Goal: Task Accomplishment & Management: Manage account settings

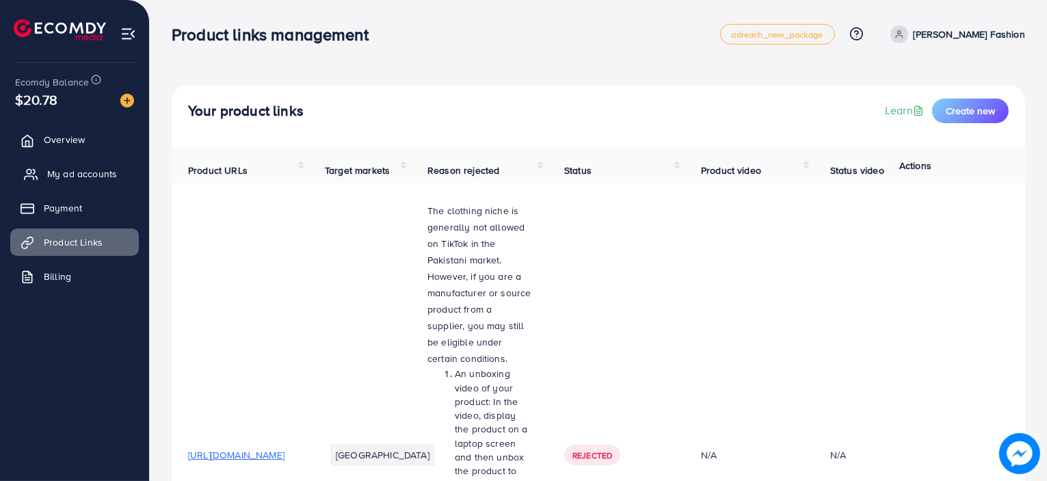
click at [90, 181] on link "My ad accounts" at bounding box center [74, 173] width 129 height 27
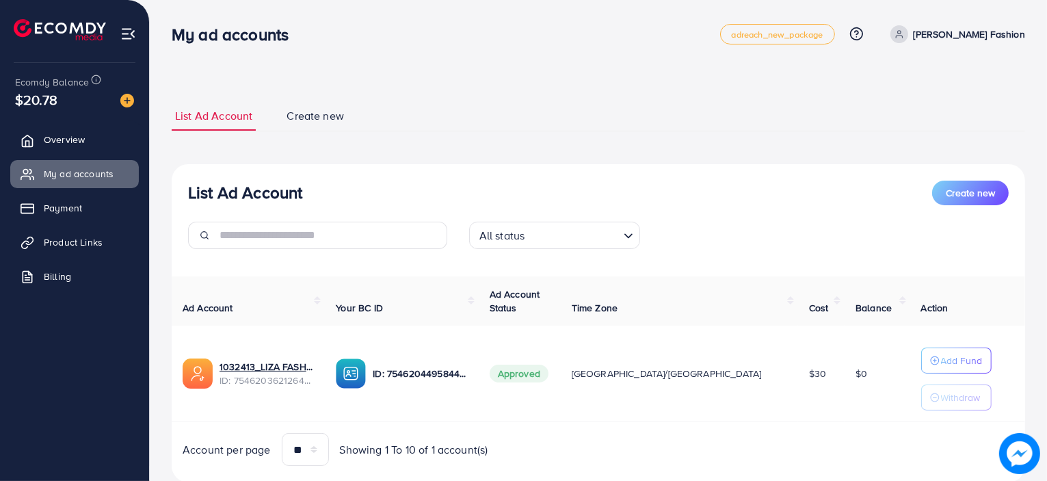
click at [366, 368] on img at bounding box center [351, 373] width 30 height 30
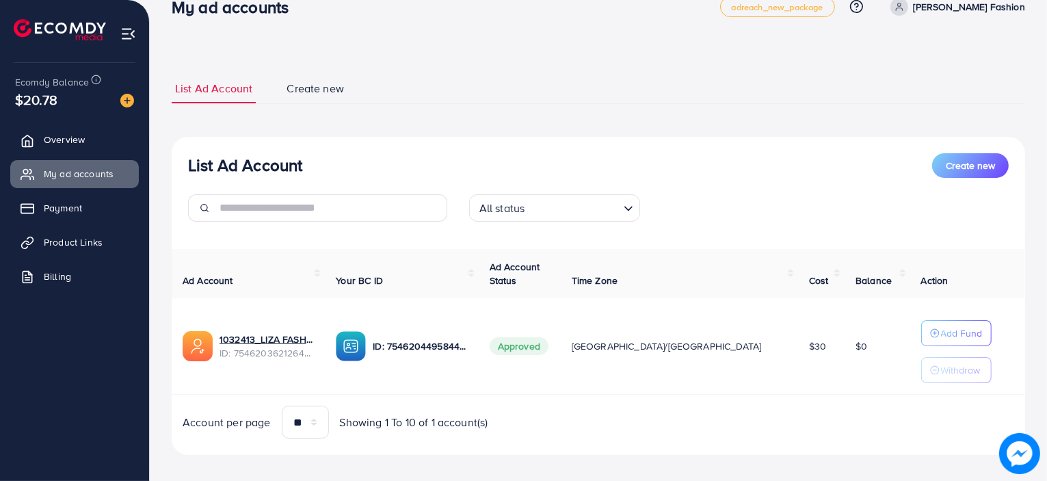
scroll to position [38, 0]
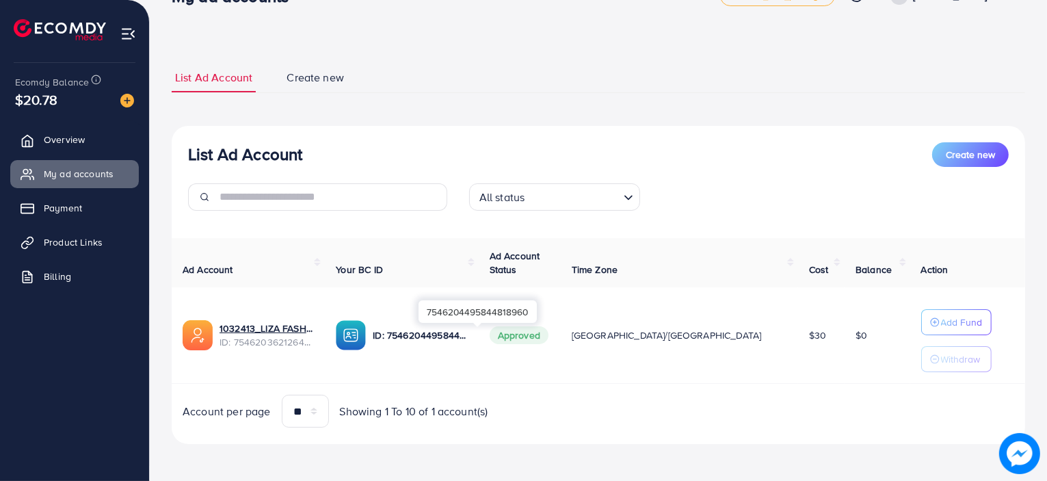
click at [435, 336] on p "ID: 7546204495844818960" at bounding box center [420, 335] width 94 height 16
click at [478, 362] on td "ID: 7546204495844818960" at bounding box center [401, 335] width 153 height 96
click at [366, 327] on img at bounding box center [351, 335] width 30 height 30
drag, startPoint x: 422, startPoint y: 332, endPoint x: 583, endPoint y: 336, distance: 160.7
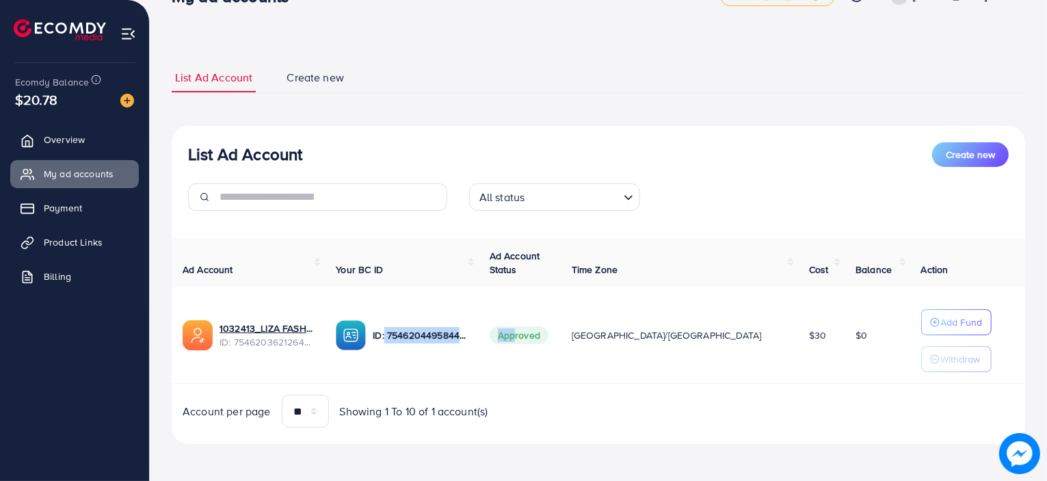
click at [583, 336] on tr "1032413_LIZA FASHION AD ACCOUNT_1756987745322 ID: 7546203621264916487 ID: 75462…" at bounding box center [598, 335] width 853 height 96
click at [467, 347] on div "ID: 7546204495844818960" at bounding box center [401, 335] width 131 height 30
click at [366, 327] on img at bounding box center [351, 335] width 30 height 30
click at [304, 327] on link "1032413_LIZA FASHION AD ACCOUNT_1756987745322" at bounding box center [266, 328] width 94 height 14
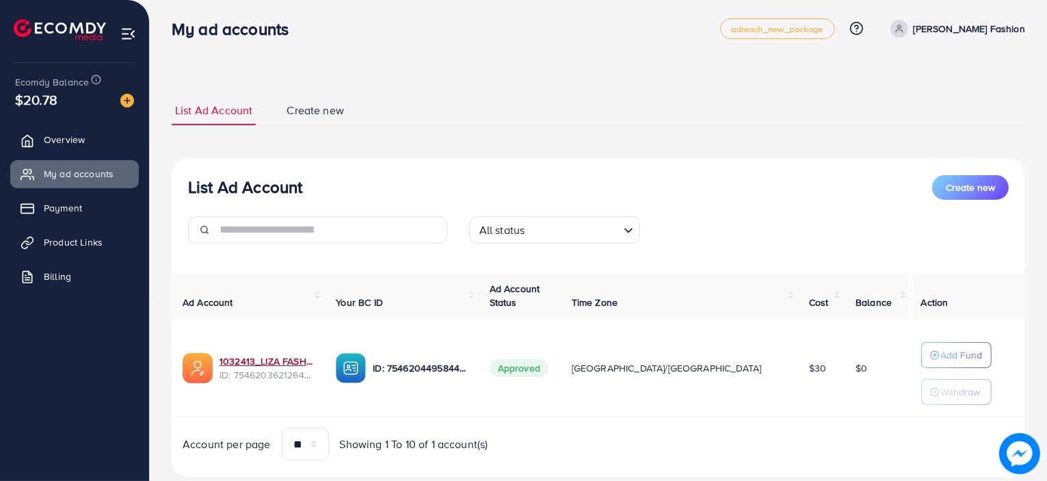
scroll to position [0, 0]
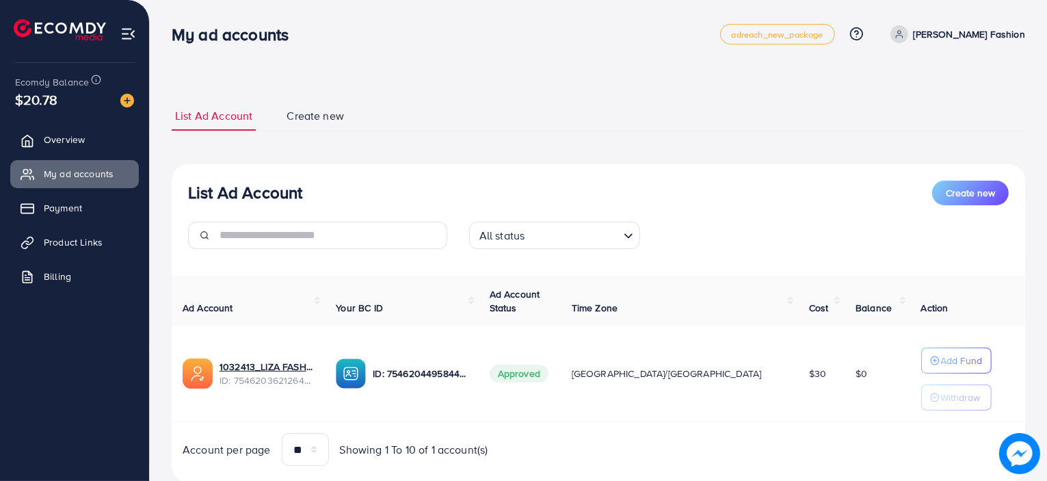
click at [366, 373] on img at bounding box center [351, 373] width 30 height 30
click at [366, 381] on img at bounding box center [351, 373] width 30 height 30
